Goal: Complete application form

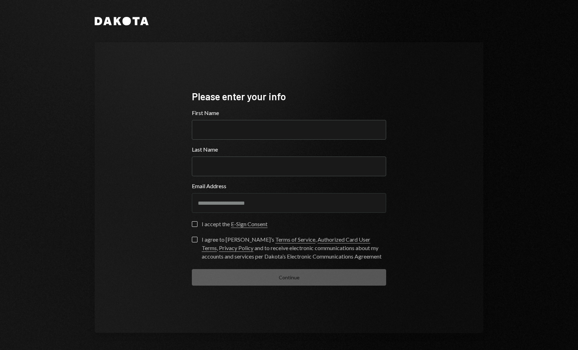
type input "*****"
click at [198, 226] on label "I accept the E-Sign Consent" at bounding box center [230, 224] width 76 height 7
click at [198, 226] on button "I accept the E-Sign Consent" at bounding box center [195, 224] width 6 height 6
click at [196, 239] on button "I agree to [PERSON_NAME]’s Terms of Service , Authorized Card User Terms , Priv…" at bounding box center [195, 240] width 6 height 6
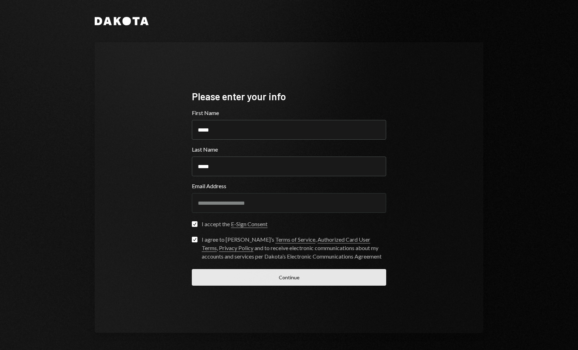
click at [223, 279] on button "Continue" at bounding box center [289, 277] width 194 height 17
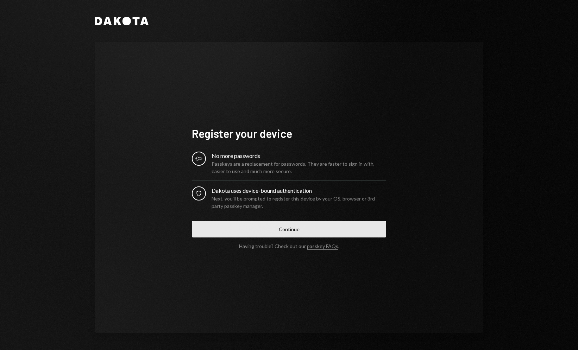
click at [277, 232] on button "Continue" at bounding box center [289, 229] width 194 height 17
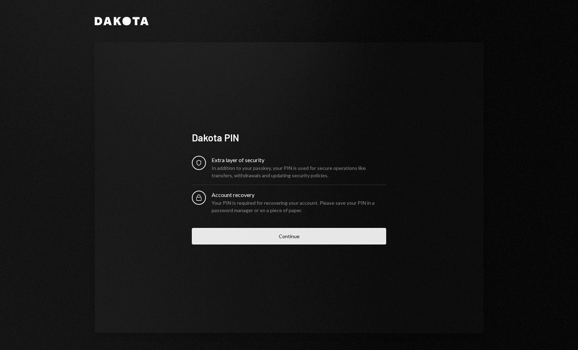
click at [261, 234] on button "Continue" at bounding box center [289, 236] width 194 height 17
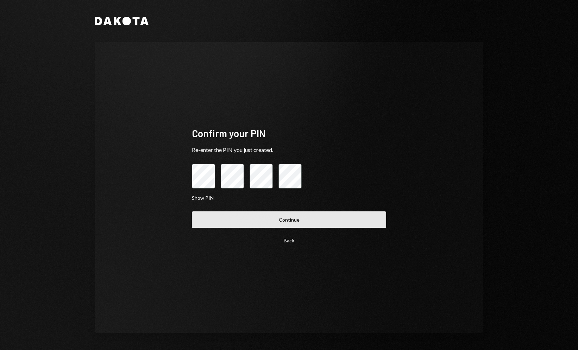
click at [262, 226] on button "Continue" at bounding box center [289, 220] width 194 height 17
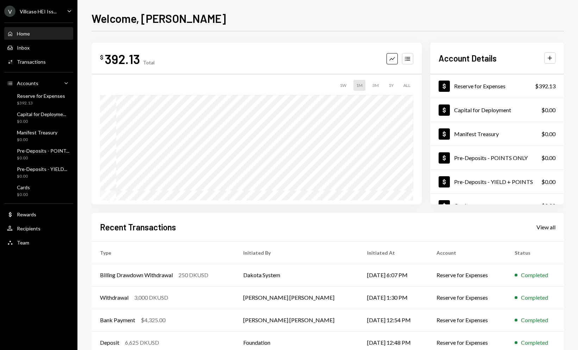
click at [389, 28] on div "Welcome, [PERSON_NAME] $ 392.13 Total Graph Accounts 1W 1M 3M 1Y ALL Account De…" at bounding box center [328, 180] width 473 height 340
click at [363, 15] on div "Welcome, [PERSON_NAME]" at bounding box center [328, 17] width 473 height 15
click at [323, 32] on div "$ 392.13 Total Graph Accounts 1W 1M 3M 1Y ALL $642.13 [DATE] Account Details Pl…" at bounding box center [328, 211] width 473 height 360
click at [325, 19] on div "Welcome, [PERSON_NAME]" at bounding box center [328, 17] width 473 height 15
click at [325, 18] on div "Welcome, [PERSON_NAME]" at bounding box center [328, 17] width 473 height 15
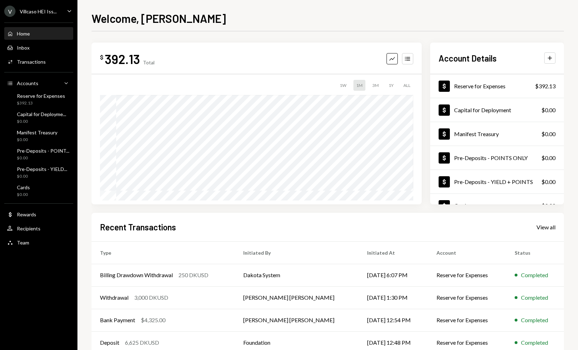
click at [325, 18] on div "Welcome, [PERSON_NAME]" at bounding box center [328, 17] width 473 height 15
